Goal: Task Accomplishment & Management: Complete application form

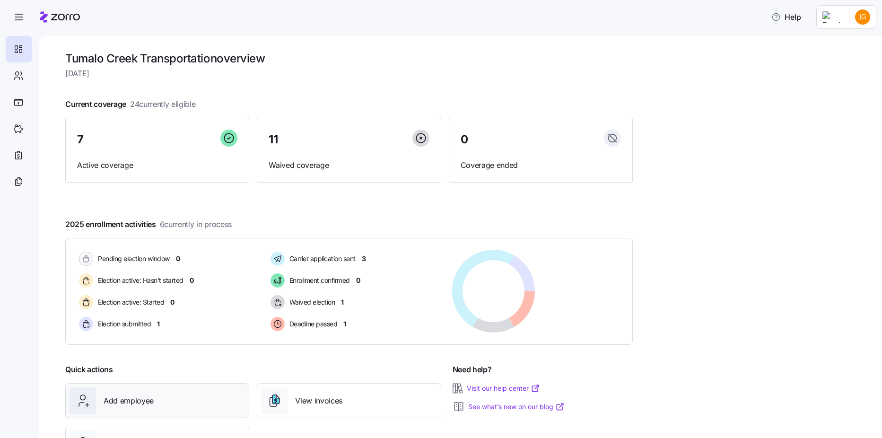
click at [162, 387] on div "Add employee" at bounding box center [156, 400] width 175 height 26
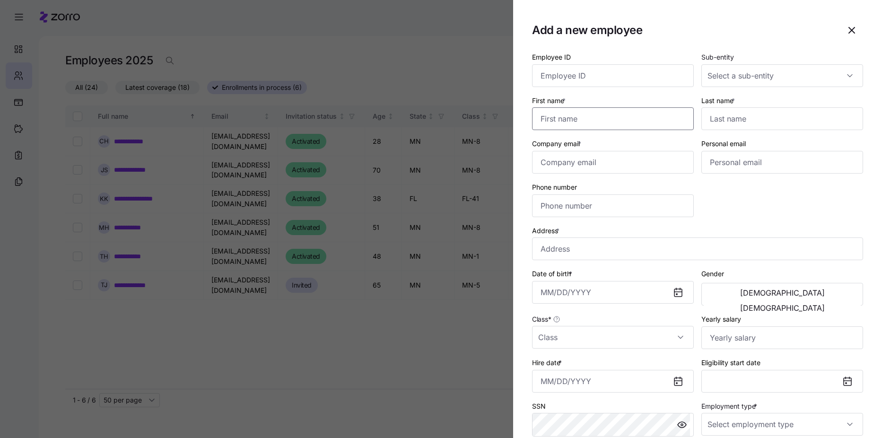
click at [561, 120] on input "First name *" at bounding box center [613, 118] width 162 height 23
type input "[PERSON_NAME]"
type input "[EMAIL_ADDRESS][DOMAIN_NAME]"
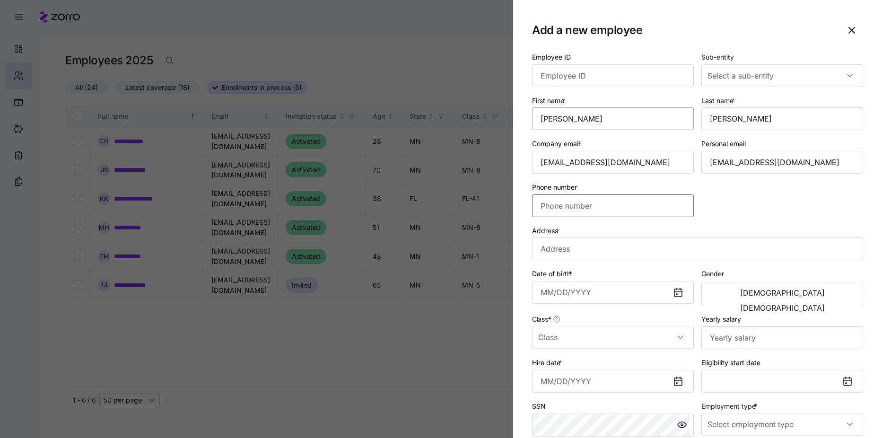
type input "[PHONE_NUMBER]"
type input "[STREET_ADDRESS][PERSON_NAME]"
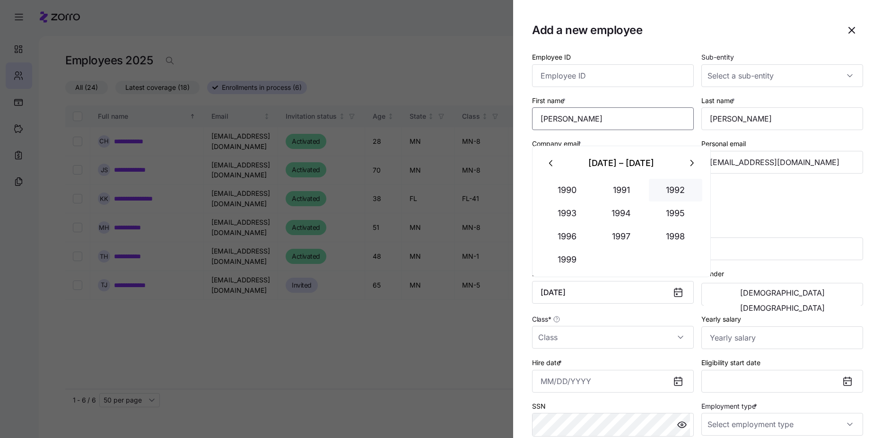
click at [668, 194] on button "1992" at bounding box center [676, 190] width 54 height 23
click at [636, 192] on button "Feb" at bounding box center [621, 190] width 54 height 23
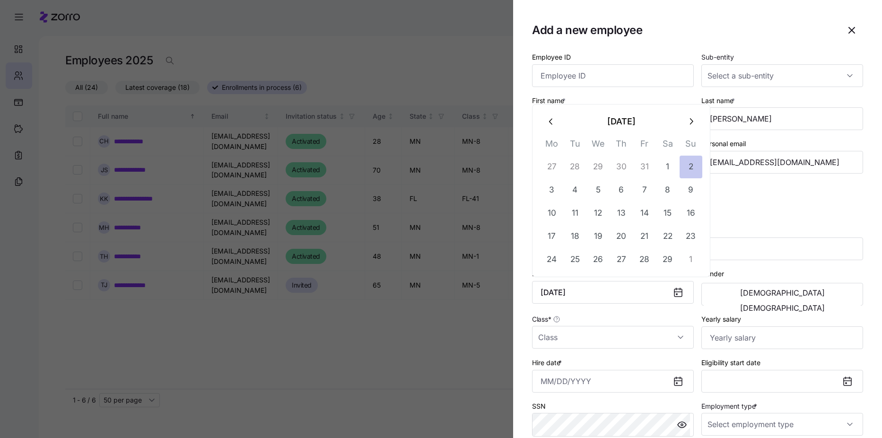
click at [687, 177] on button "2" at bounding box center [690, 167] width 23 height 23
type input "[DATE]"
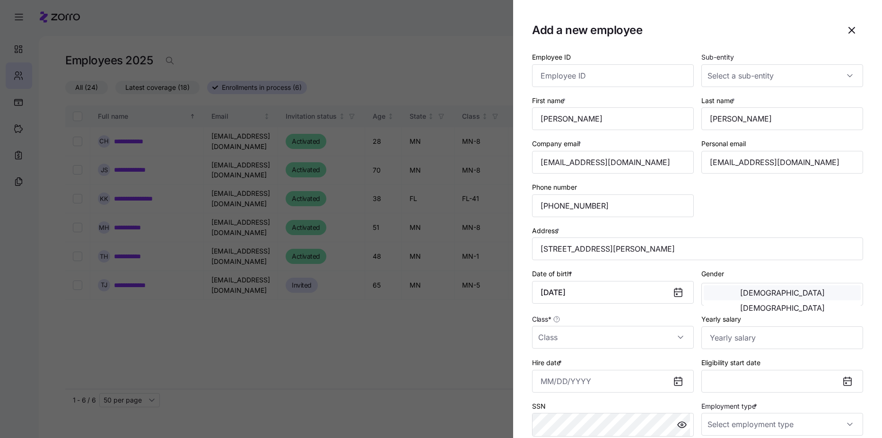
click at [731, 300] on button "[DEMOGRAPHIC_DATA]" at bounding box center [782, 292] width 157 height 15
click at [623, 345] on input "Class *" at bounding box center [613, 337] width 162 height 23
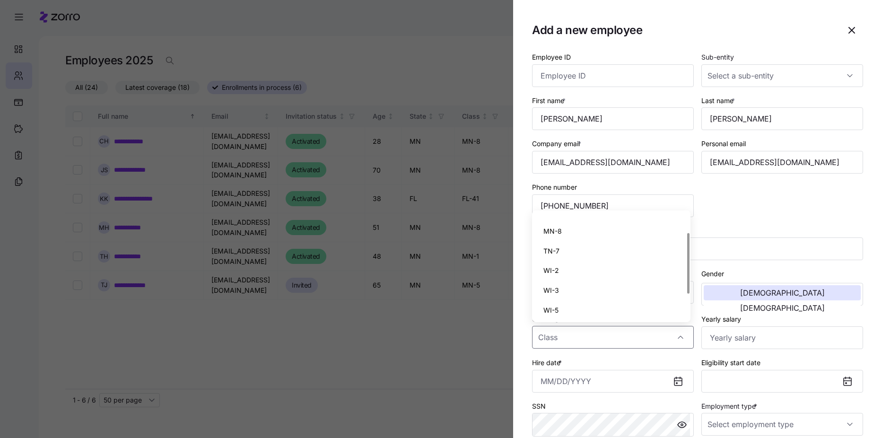
scroll to position [73, 0]
click at [603, 251] on div "TN-7" at bounding box center [611, 250] width 151 height 20
type input "TN-7"
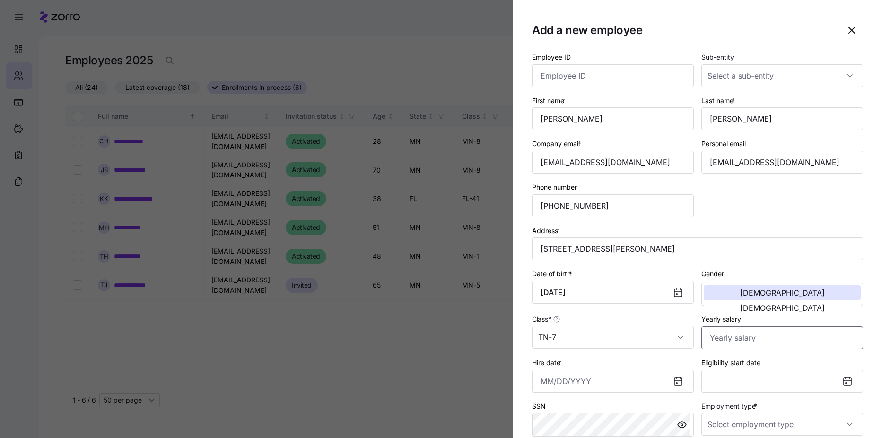
click at [711, 341] on input "Yearly salary" at bounding box center [782, 337] width 162 height 23
type input "$156,000"
click at [674, 383] on icon at bounding box center [678, 382] width 8 height 8
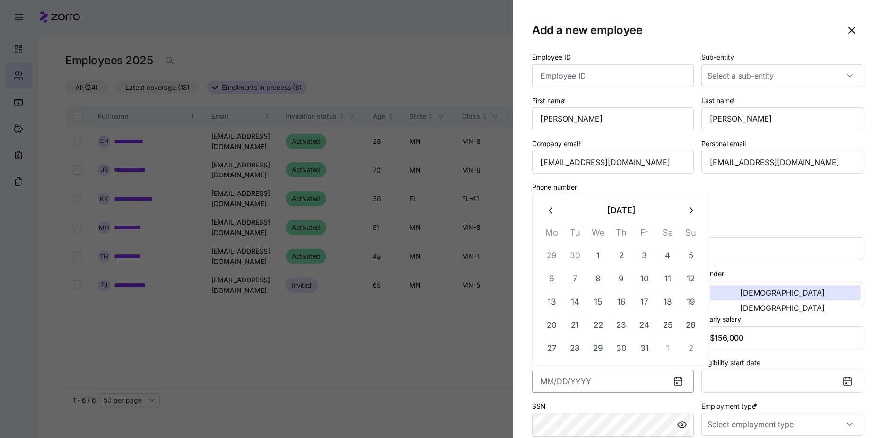
click at [628, 381] on input "Hire date *" at bounding box center [613, 381] width 162 height 23
click at [601, 258] on button "1" at bounding box center [598, 255] width 23 height 23
type input "[DATE]"
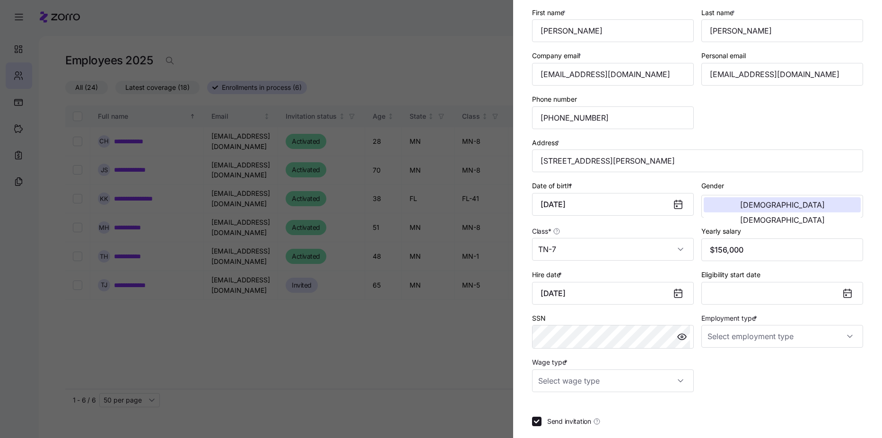
scroll to position [95, 0]
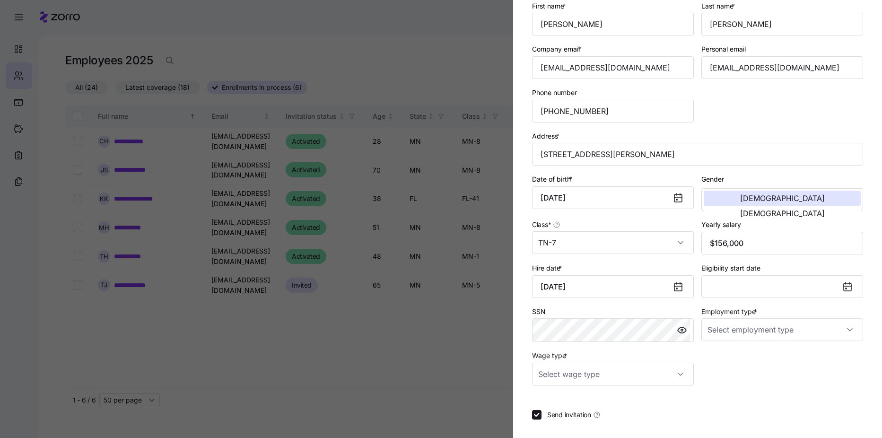
click at [746, 382] on div "Employee ID Sub-entity First name * [PERSON_NAME] Last name * [PERSON_NAME] Com…" at bounding box center [697, 171] width 339 height 436
click at [684, 378] on input "Wage type *" at bounding box center [613, 374] width 162 height 23
click at [664, 399] on div "Salary" at bounding box center [611, 403] width 151 height 20
type input "Salary"
click at [838, 330] on input "Employment type *" at bounding box center [782, 329] width 162 height 23
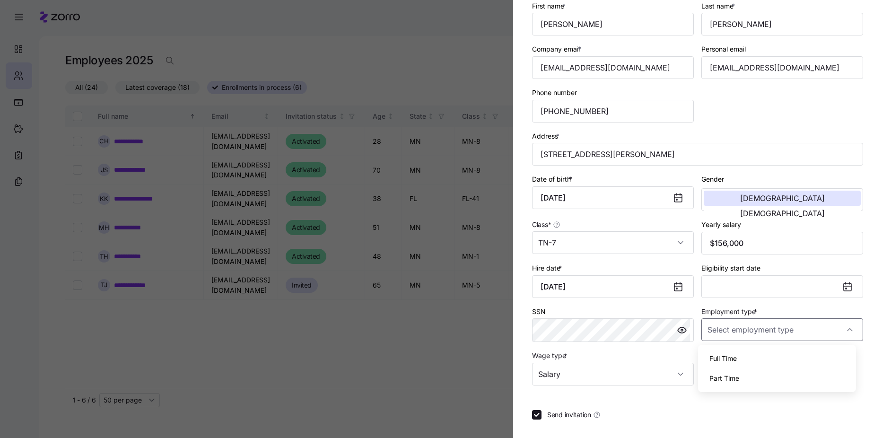
click at [823, 359] on div "Full Time" at bounding box center [777, 358] width 151 height 20
type input "Full Time"
click at [731, 294] on button "Eligibility start date" at bounding box center [782, 286] width 162 height 23
click at [673, 425] on div "Employee ID Sub-entity First name * [PERSON_NAME] Last name * [PERSON_NAME] Com…" at bounding box center [697, 210] width 331 height 506
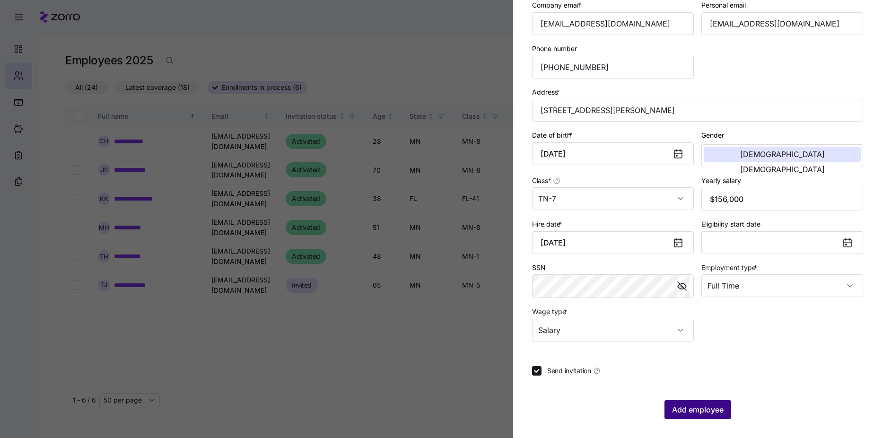
click at [697, 406] on span "Add employee" at bounding box center [698, 409] width 52 height 11
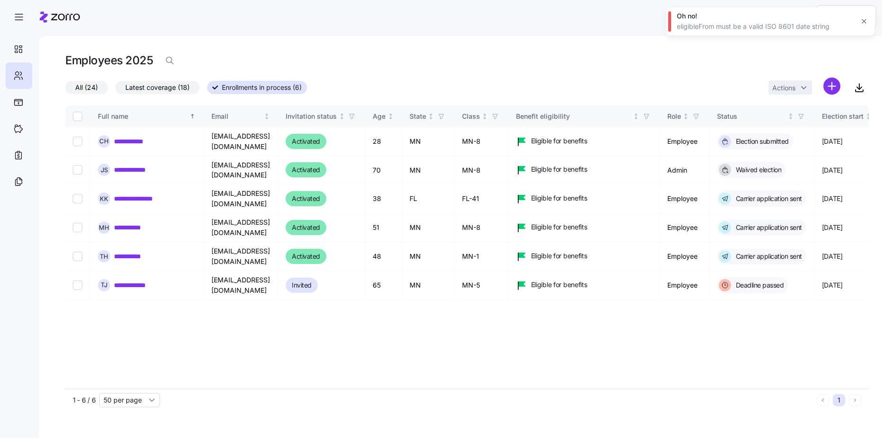
click at [785, 30] on div "eligibleFrom must be a valid ISO 8601 date string" at bounding box center [765, 26] width 177 height 9
click at [778, 22] on div "eligibleFrom must be a valid ISO 8601 date string" at bounding box center [765, 26] width 177 height 9
click at [863, 20] on icon "button" at bounding box center [864, 21] width 8 height 8
click at [16, 54] on icon at bounding box center [18, 48] width 10 height 11
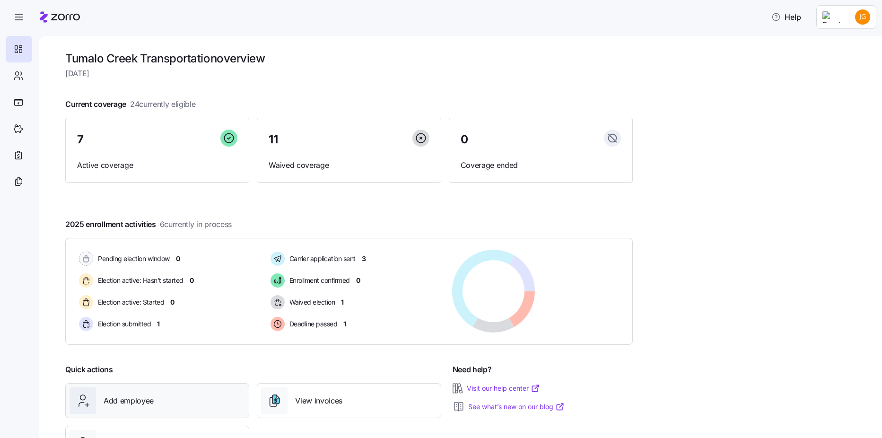
click at [187, 399] on div "Add employee" at bounding box center [156, 400] width 175 height 26
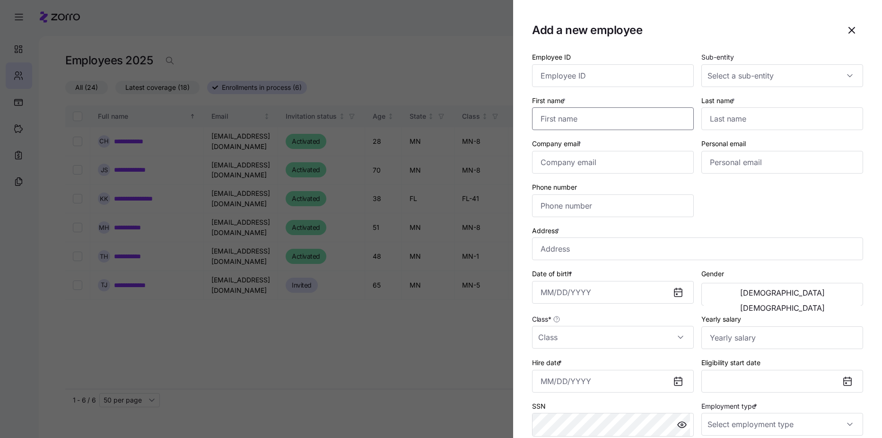
click at [557, 114] on input "First name *" at bounding box center [613, 118] width 162 height 23
type input "[PERSON_NAME]"
type input "[EMAIL_ADDRESS][DOMAIN_NAME]"
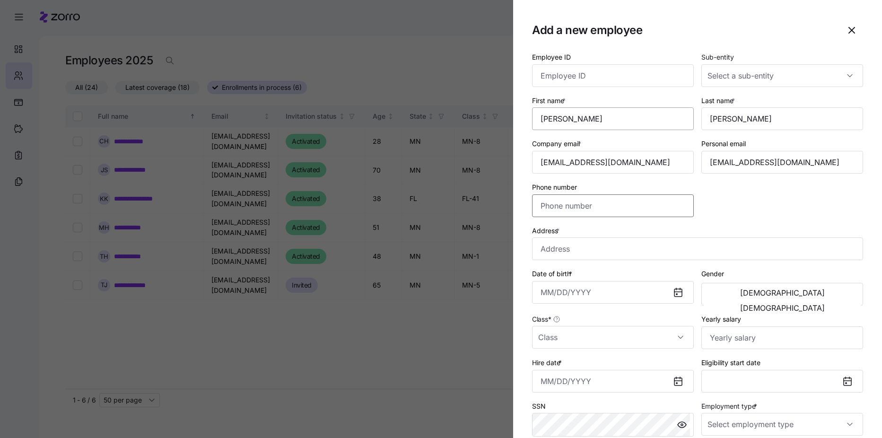
type input "[PHONE_NUMBER]"
type input "[STREET_ADDRESS][PERSON_NAME]"
type input "[DATE]"
type input "$156,000"
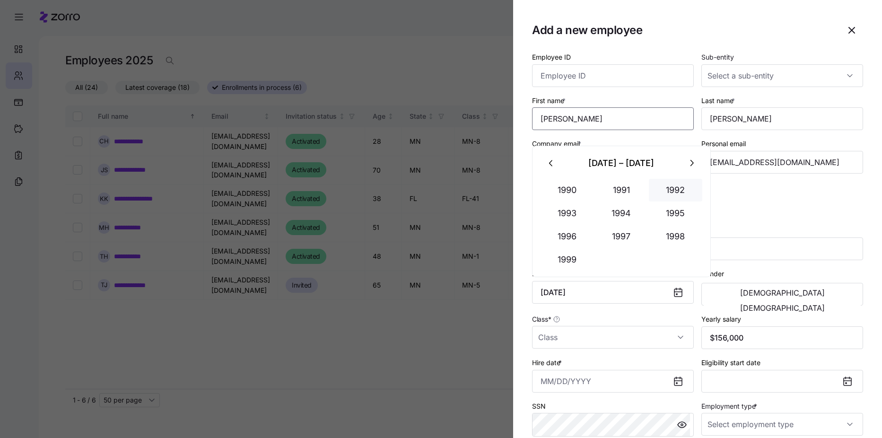
click at [668, 194] on button "1992" at bounding box center [676, 190] width 54 height 23
click at [610, 186] on button "Feb" at bounding box center [621, 190] width 54 height 23
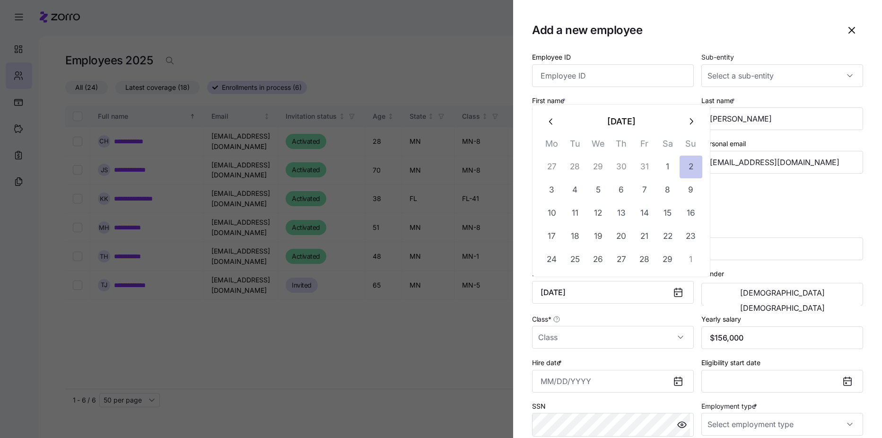
click at [694, 167] on button "2" at bounding box center [690, 167] width 23 height 23
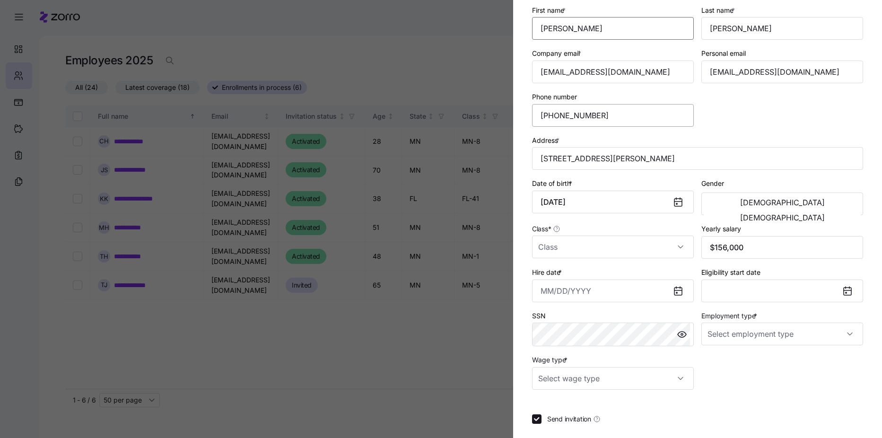
scroll to position [95, 0]
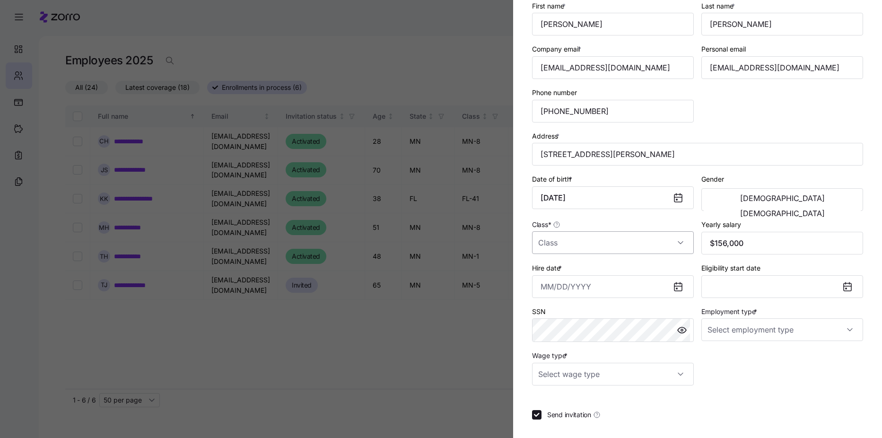
click at [677, 245] on input "Class *" at bounding box center [613, 242] width 162 height 23
click at [726, 205] on button "[DEMOGRAPHIC_DATA]" at bounding box center [782, 198] width 157 height 15
click at [721, 202] on button "[DEMOGRAPHIC_DATA]" at bounding box center [782, 198] width 157 height 15
click at [673, 242] on input "Class *" at bounding box center [613, 242] width 162 height 23
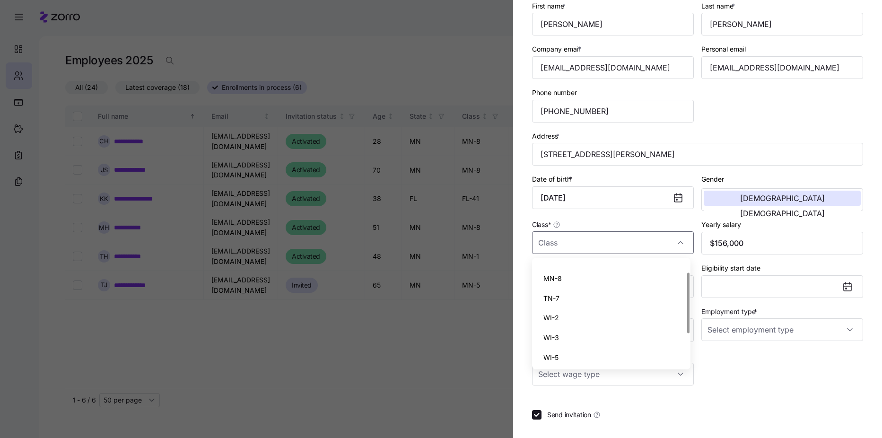
scroll to position [73, 0]
click at [603, 291] on div "TN-7" at bounding box center [611, 297] width 151 height 20
type input "TN-7"
click at [609, 291] on input "Hire date *" at bounding box center [613, 286] width 162 height 23
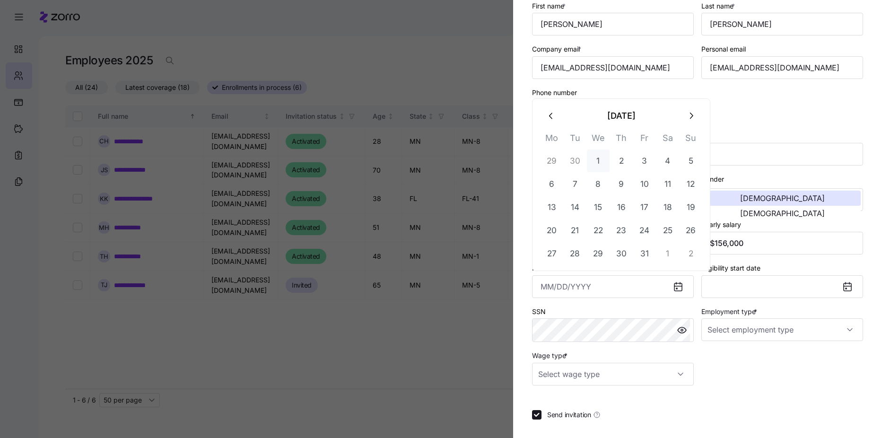
click at [598, 162] on button "1" at bounding box center [598, 160] width 23 height 23
type input "[DATE]"
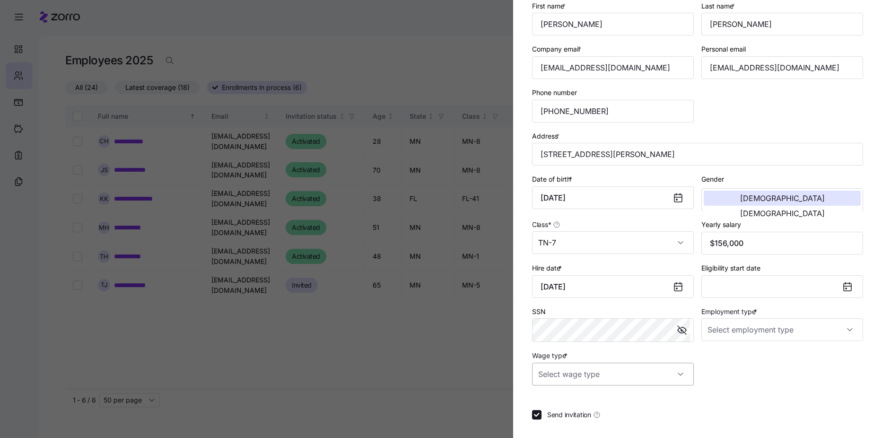
click at [683, 375] on input "Wage type *" at bounding box center [613, 374] width 162 height 23
click at [669, 416] on div "Hourly" at bounding box center [611, 423] width 151 height 20
type input "Hourly"
click at [751, 334] on input "Employment type *" at bounding box center [782, 329] width 162 height 23
drag, startPoint x: 765, startPoint y: 357, endPoint x: 760, endPoint y: 357, distance: 5.2
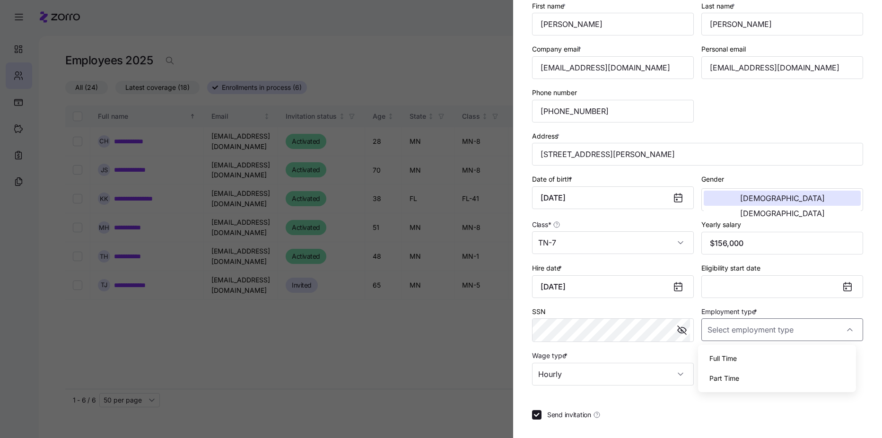
click at [760, 357] on div "Full Time" at bounding box center [777, 358] width 151 height 20
type input "Full Time"
click at [747, 286] on button "Eligibility start date" at bounding box center [782, 286] width 162 height 23
